Goal: Task Accomplishment & Management: Manage account settings

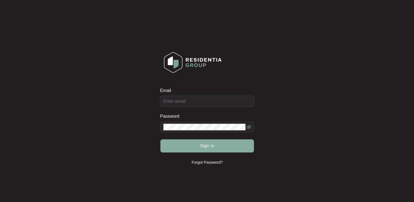
type input "[EMAIL_ADDRESS][DOMAIN_NAME]"
click at [210, 145] on span "Sign in" at bounding box center [207, 145] width 14 height 7
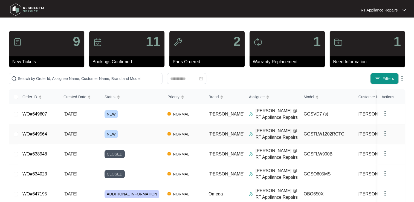
click at [37, 134] on link "WO#649564" at bounding box center [34, 134] width 25 height 5
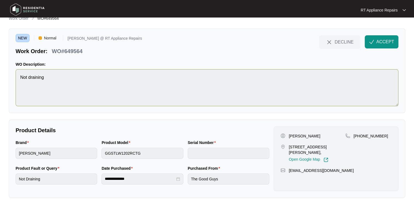
scroll to position [13, 0]
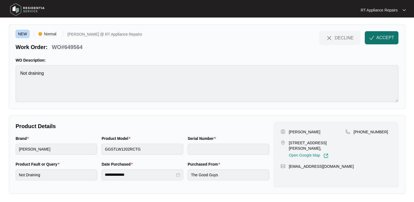
click at [382, 37] on span "ACCEPT" at bounding box center [385, 37] width 18 height 7
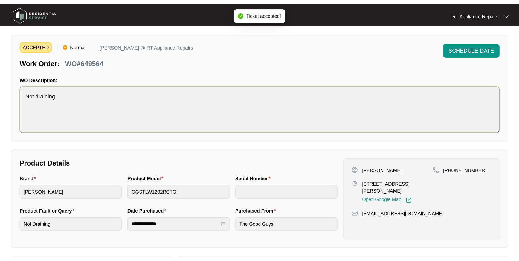
scroll to position [0, 0]
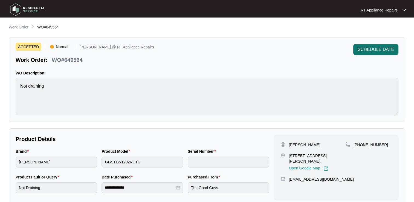
click at [372, 49] on span "SCHEDULE DATE" at bounding box center [375, 49] width 36 height 7
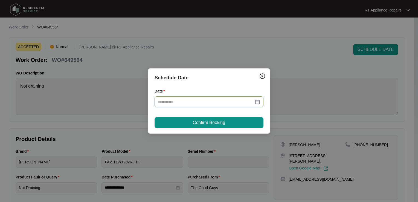
click at [205, 101] on input "Date" at bounding box center [206, 102] width 96 height 6
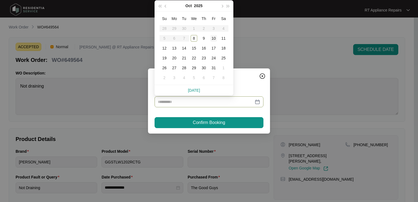
click at [213, 38] on div "10" at bounding box center [213, 38] width 7 height 7
type input "**********"
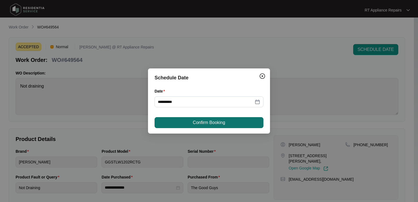
click at [206, 122] on span "Confirm Booking" at bounding box center [209, 122] width 32 height 7
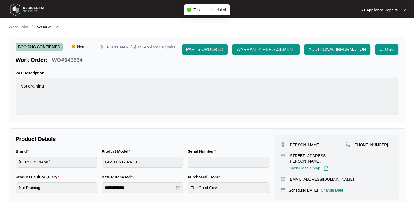
drag, startPoint x: 110, startPoint y: 65, endPoint x: 70, endPoint y: 61, distance: 40.9
click at [110, 65] on div "BOOKING CONFIRMED Normal [PERSON_NAME] @ RT Appliance Repairs Work Order: WO#64…" at bounding box center [207, 79] width 396 height 84
drag, startPoint x: 52, startPoint y: 60, endPoint x: 82, endPoint y: 59, distance: 30.1
click at [82, 59] on p "WO#649564" at bounding box center [67, 60] width 31 height 8
copy p "WO#649564"
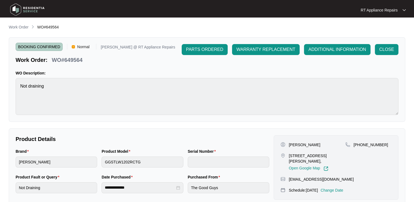
drag, startPoint x: 109, startPoint y: 60, endPoint x: 98, endPoint y: 66, distance: 13.0
click at [98, 66] on div "BOOKING CONFIRMED Normal [PERSON_NAME] @ RT Appliance Repairs Work Order: WO#64…" at bounding box center [207, 79] width 396 height 84
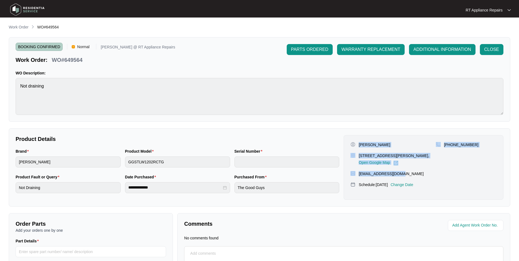
drag, startPoint x: 359, startPoint y: 145, endPoint x: 404, endPoint y: 174, distance: 53.6
click at [404, 174] on div "Tenari Moananu [STREET_ADDRESS][PERSON_NAME], Open Google Map [PHONE_NUMBER] [E…" at bounding box center [423, 167] width 160 height 65
copy div "Tenari Moananu [STREET_ADDRESS][PERSON_NAME], Open Google Map [PHONE_NUMBER] [E…"
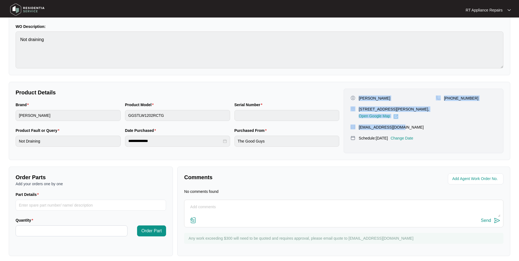
scroll to position [51, 0]
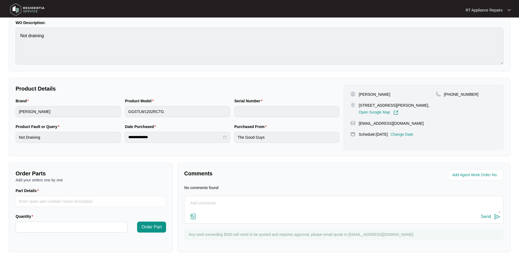
click at [413, 10] on p "RT Appliance Repairs" at bounding box center [483, 9] width 37 height 5
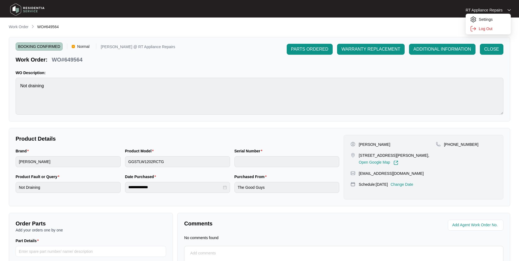
scroll to position [0, 0]
click at [19, 27] on p "Work Order" at bounding box center [19, 26] width 20 height 5
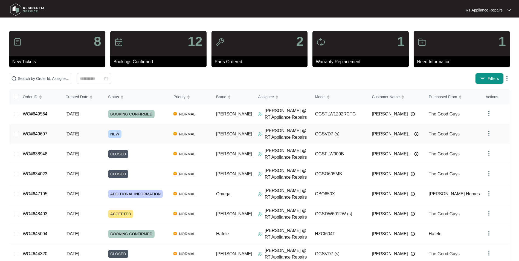
click at [35, 133] on link "WO#649607" at bounding box center [35, 134] width 25 height 5
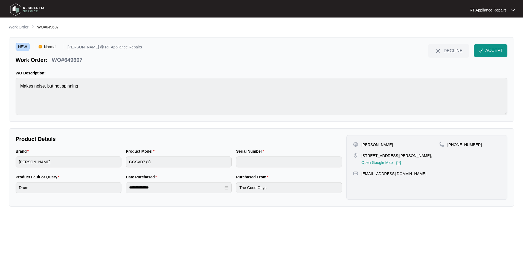
drag, startPoint x: 489, startPoint y: 51, endPoint x: 333, endPoint y: 82, distance: 159.6
click at [413, 51] on span "ACCEPT" at bounding box center [494, 50] width 18 height 7
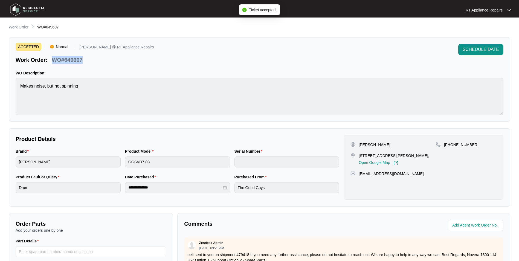
drag, startPoint x: 53, startPoint y: 60, endPoint x: 82, endPoint y: 60, distance: 29.0
click at [82, 60] on p "WO#649607" at bounding box center [67, 60] width 31 height 8
copy p "WO#649607"
click at [170, 70] on p "WO Description:" at bounding box center [260, 72] width 488 height 5
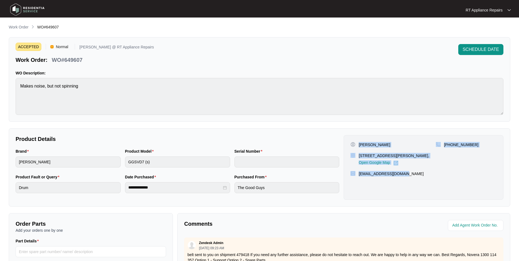
drag, startPoint x: 359, startPoint y: 144, endPoint x: 402, endPoint y: 173, distance: 51.9
click at [402, 173] on div "[PERSON_NAME] [STREET_ADDRESS][PERSON_NAME], Open Google Map [PHONE_NUMBER] [EM…" at bounding box center [423, 167] width 160 height 65
copy div "[PERSON_NAME] [STREET_ADDRESS][PERSON_NAME], Open Google Map [PHONE_NUMBER] [EM…"
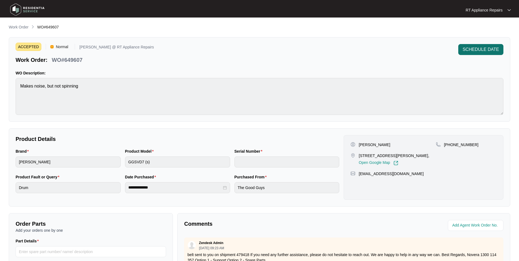
click at [413, 48] on span "SCHEDULE DATE" at bounding box center [480, 49] width 36 height 7
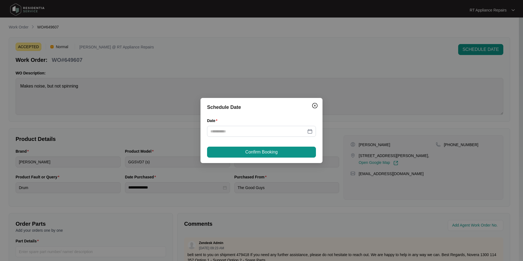
click at [254, 139] on div "Date" at bounding box center [261, 131] width 109 height 26
click at [254, 133] on input "Date" at bounding box center [258, 131] width 96 height 6
type input "**********"
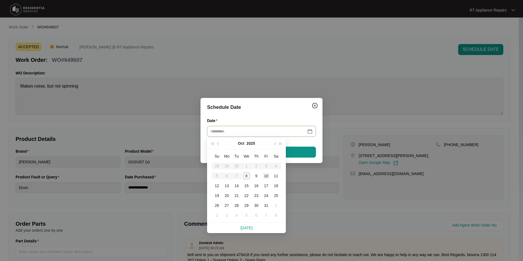
type input "**********"
click at [268, 176] on div "10" at bounding box center [266, 176] width 7 height 7
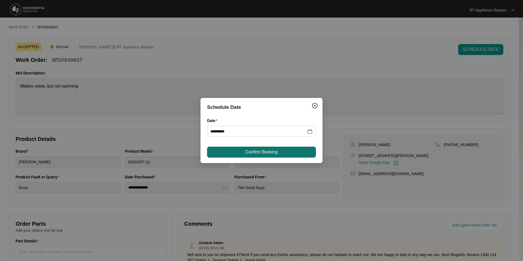
click at [271, 149] on span "Confirm Booking" at bounding box center [261, 152] width 32 height 7
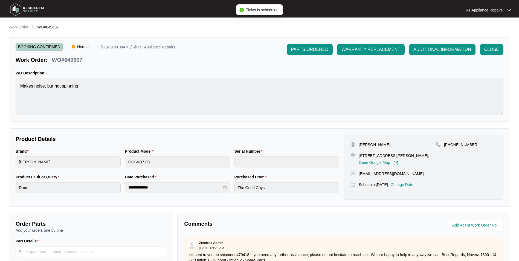
click at [413, 9] on p "RT Appliance Repairs" at bounding box center [483, 9] width 37 height 5
click at [413, 30] on p "Log Out" at bounding box center [492, 28] width 28 height 5
